Goal: Task Accomplishment & Management: Use online tool/utility

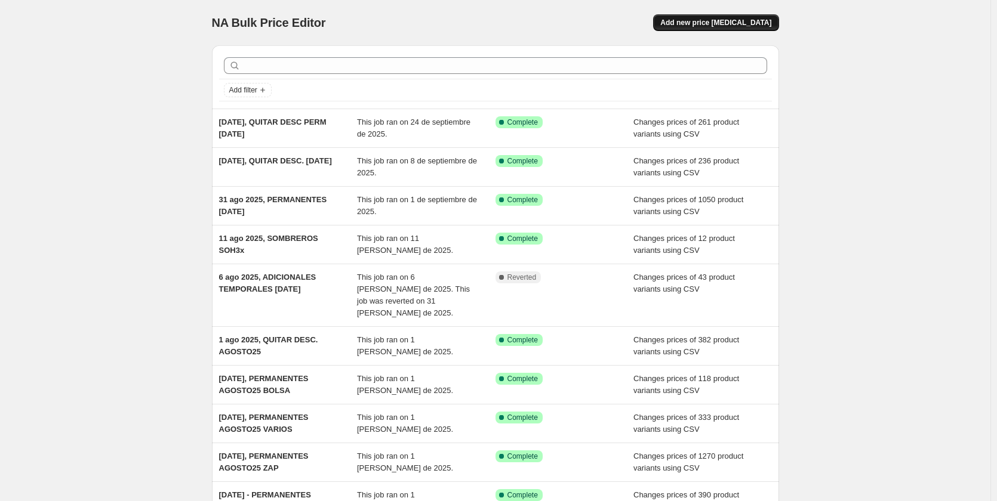
click at [735, 29] on button "Add new price [MEDICAL_DATA]" at bounding box center [715, 22] width 125 height 17
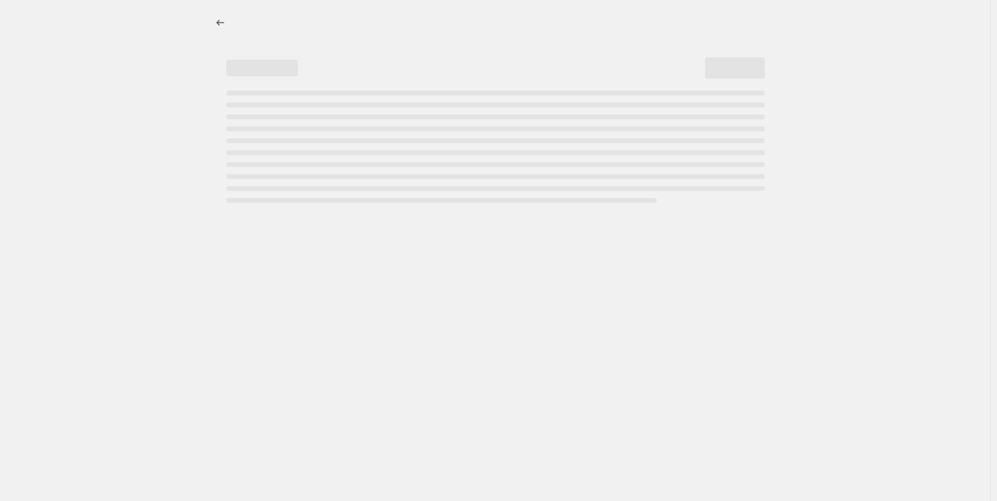
select select "percentage"
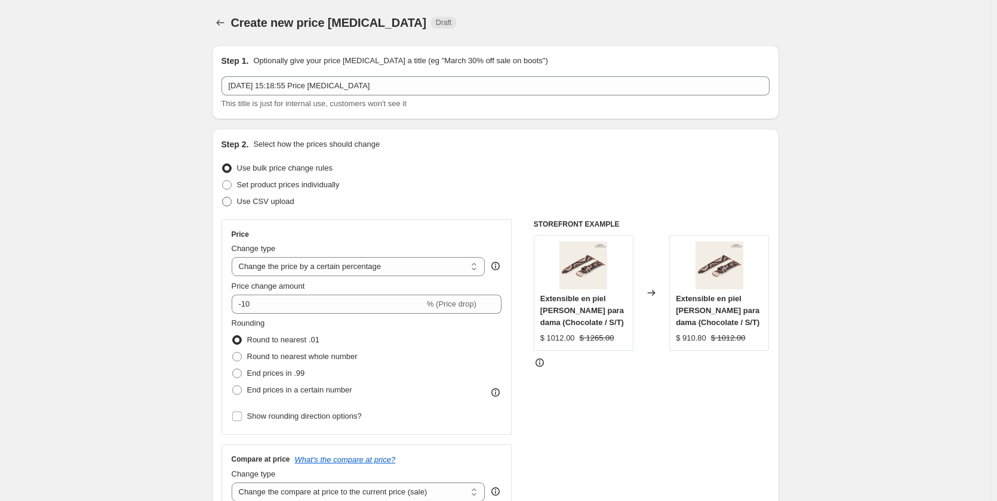
click at [265, 204] on span "Use CSV upload" at bounding box center [265, 201] width 57 height 9
click at [223, 198] on input "Use CSV upload" at bounding box center [222, 197] width 1 height 1
radio input "true"
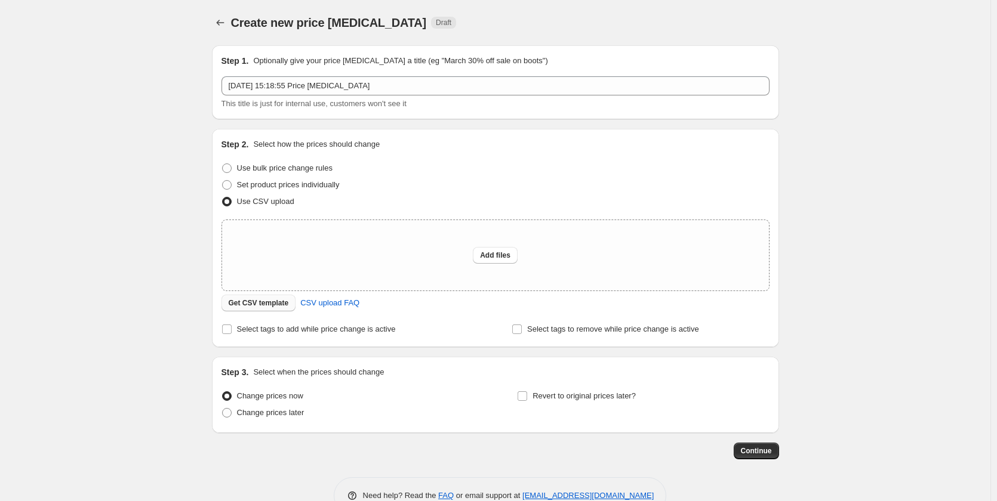
click at [269, 303] on span "Get CSV template" at bounding box center [259, 303] width 60 height 10
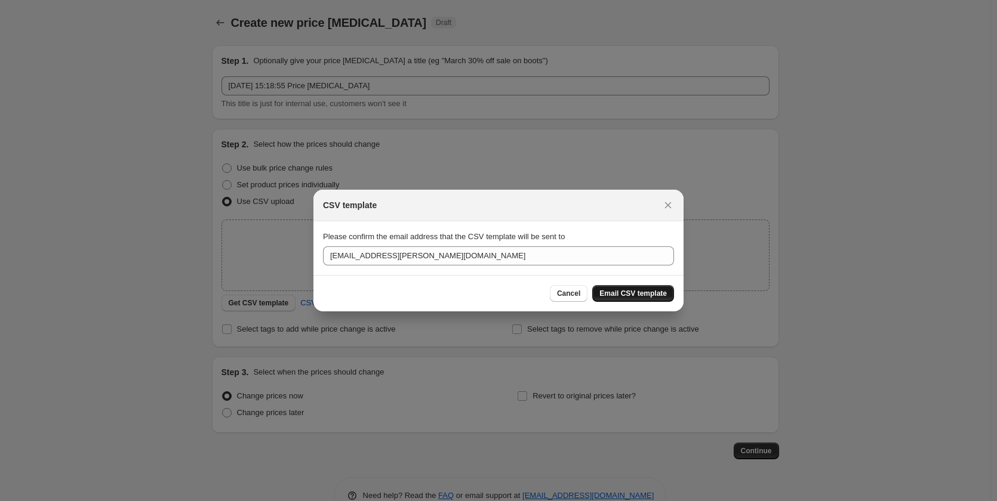
click at [637, 294] on span "Email CSV template" at bounding box center [632, 294] width 67 height 10
